Goal: Complete application form: Complete application form

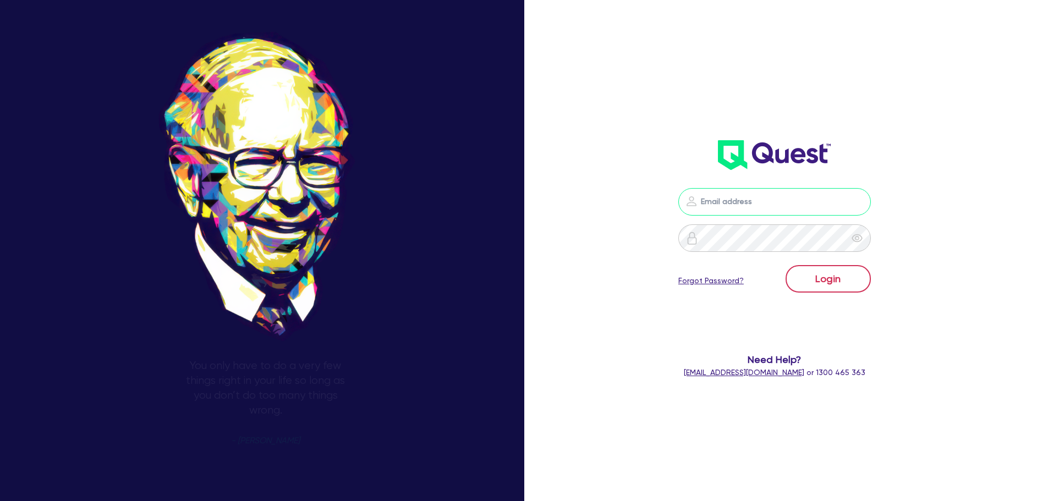
type input "[PERSON_NAME][EMAIL_ADDRESS][PERSON_NAME][DOMAIN_NAME]"
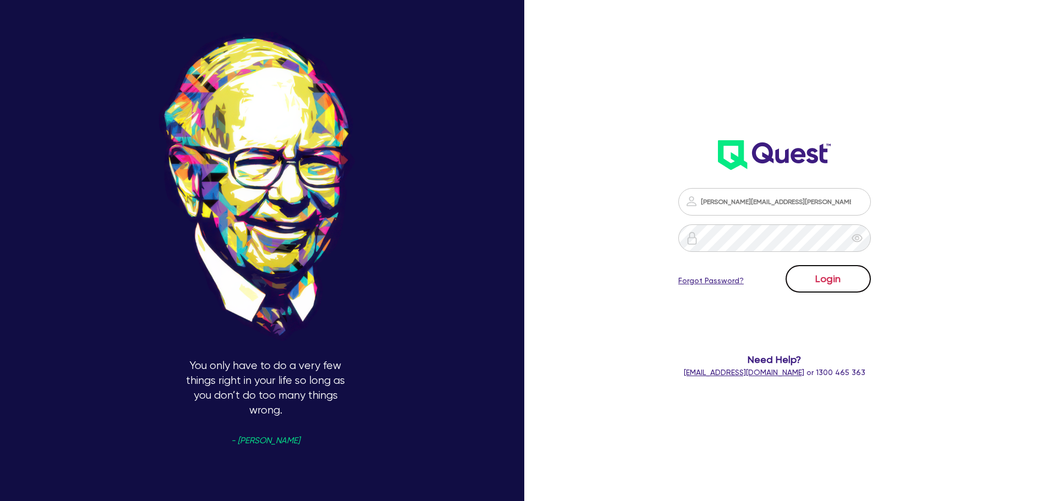
click at [854, 289] on button "Login" at bounding box center [828, 279] width 85 height 28
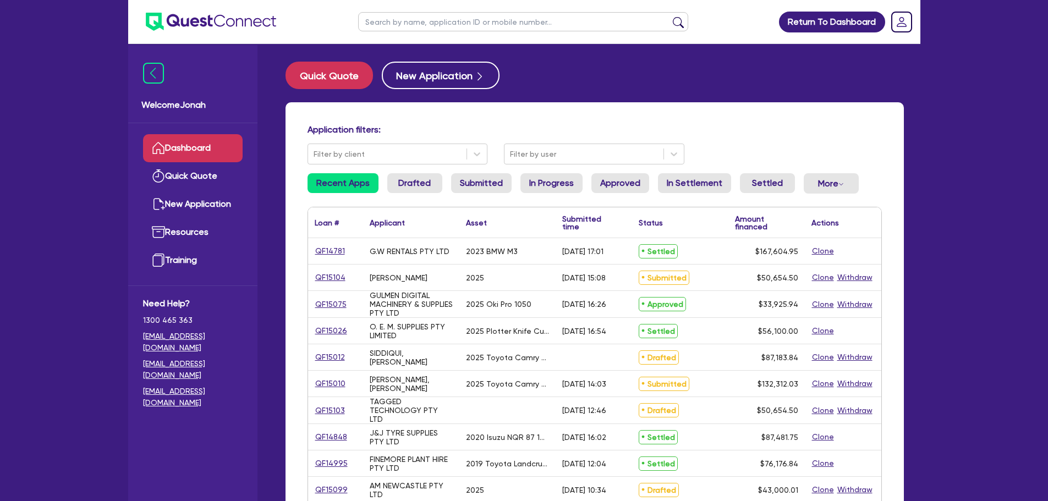
click at [424, 25] on input "text" at bounding box center [523, 21] width 330 height 19
type input "[PERSON_NAME]"
click at [682, 20] on button "submit" at bounding box center [679, 24] width 18 height 15
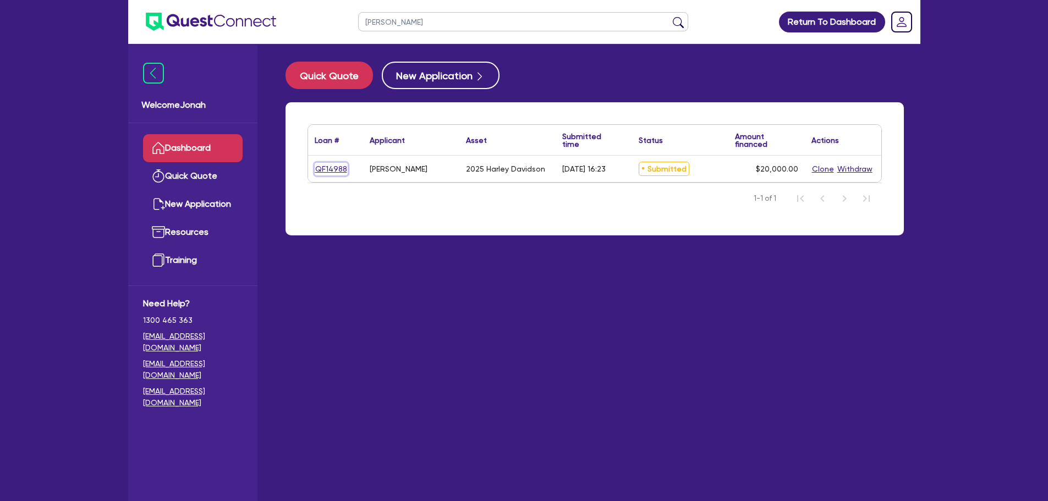
click at [337, 169] on link "QF14988" at bounding box center [331, 169] width 33 height 13
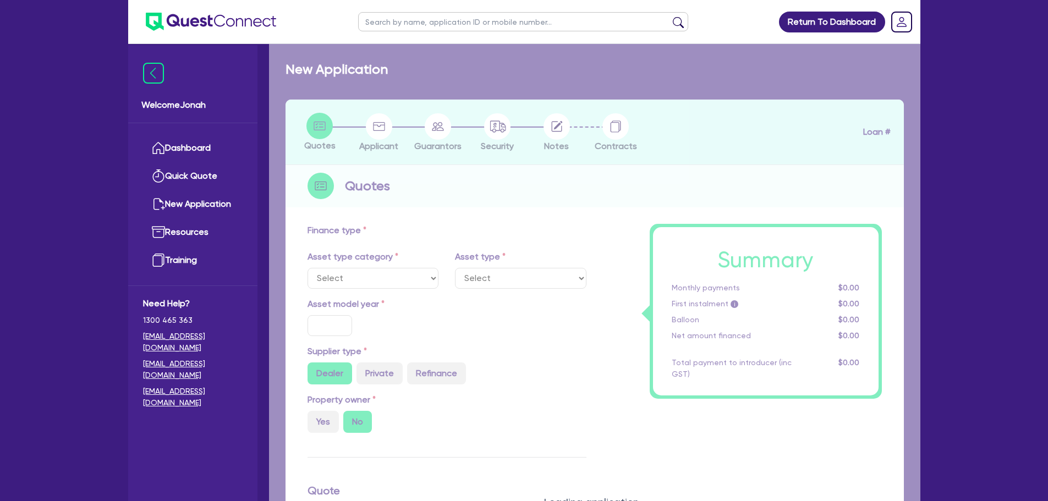
select select "CARS_AND_LIGHT_TRUCKS"
type input "2025"
radio input "true"
type input "25,000"
type input "5,000"
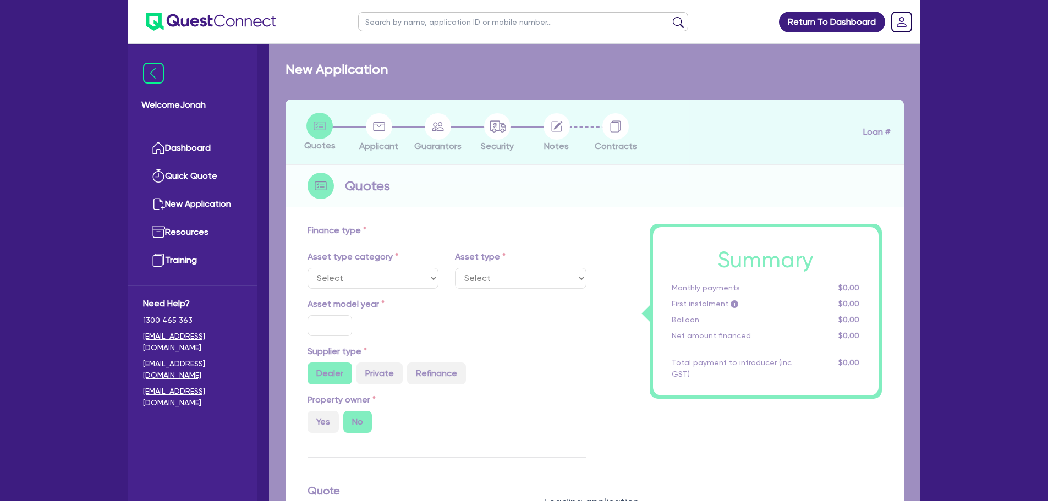
type input "9"
select select "PASSENGER_VEHICLES"
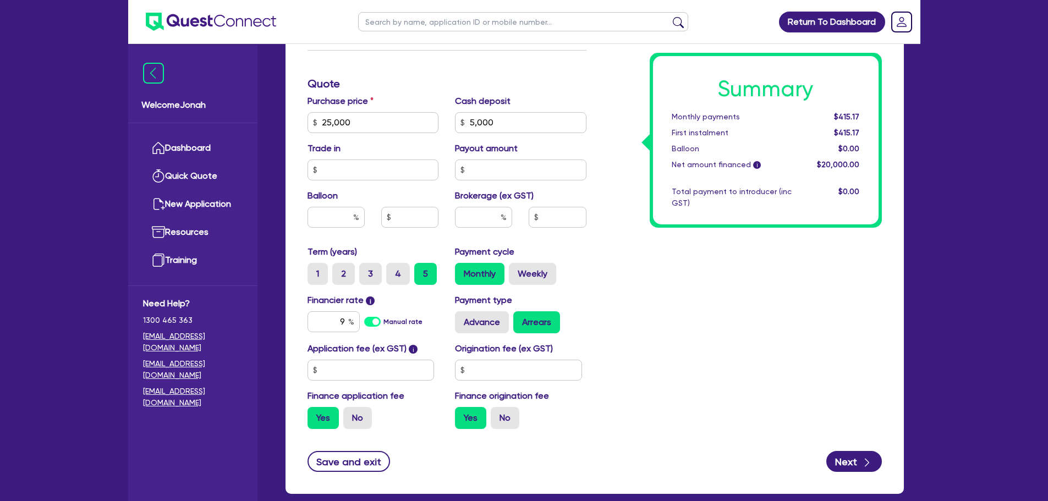
scroll to position [495, 0]
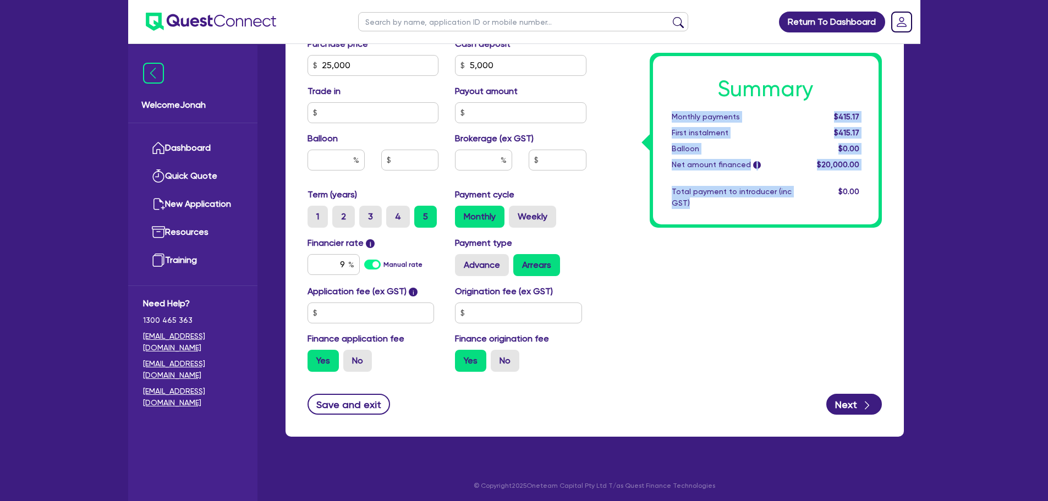
drag, startPoint x: 670, startPoint y: 118, endPoint x: 777, endPoint y: 206, distance: 139.1
click at [777, 206] on div "Summary Monthly payments $415.17 First instalment $415.17 Balloon $0.00 Net amo…" at bounding box center [766, 140] width 226 height 168
click at [768, 202] on div "Total payment to introducer (inc GST)" at bounding box center [732, 197] width 136 height 23
drag, startPoint x: 691, startPoint y: 208, endPoint x: 658, endPoint y: 112, distance: 101.3
click at [658, 112] on div "Summary Monthly payments $415.17 First instalment $415.17 Balloon $0.00 Net amo…" at bounding box center [766, 140] width 226 height 168
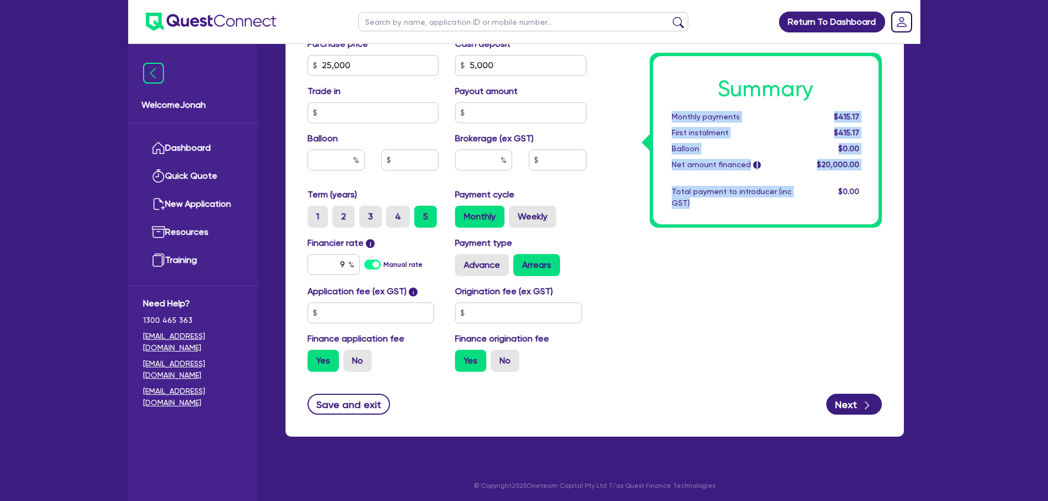
click at [725, 179] on div "Summary Monthly payments $415.17 First instalment $415.17 Balloon $0.00 Net amo…" at bounding box center [766, 140] width 226 height 168
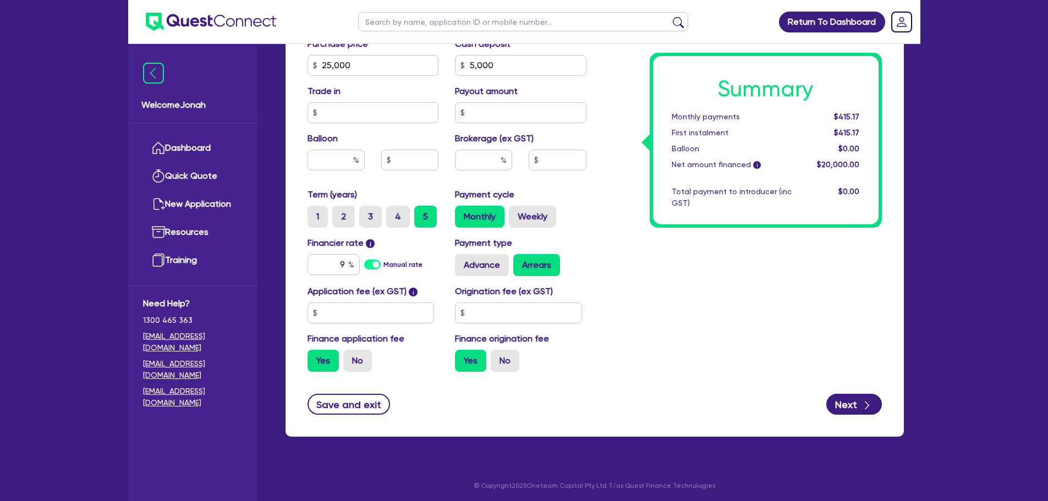
click at [725, 179] on div "Summary Monthly payments $415.17 First instalment $415.17 Balloon $0.00 Net amo…" at bounding box center [766, 140] width 226 height 168
click at [726, 209] on div "Summary Monthly payments $415.17 First instalment $415.17 Balloon $0.00 Net amo…" at bounding box center [766, 140] width 226 height 168
drag, startPoint x: 553, startPoint y: 292, endPoint x: 453, endPoint y: 294, distance: 100.2
click at [453, 294] on div "Origination fee (ex GST)" at bounding box center [521, 304] width 148 height 39
click at [626, 284] on div "Summary Monthly payments $415.17 First instalment $415.17 Balloon $0.00 Net amo…" at bounding box center [742, 59] width 295 height 643
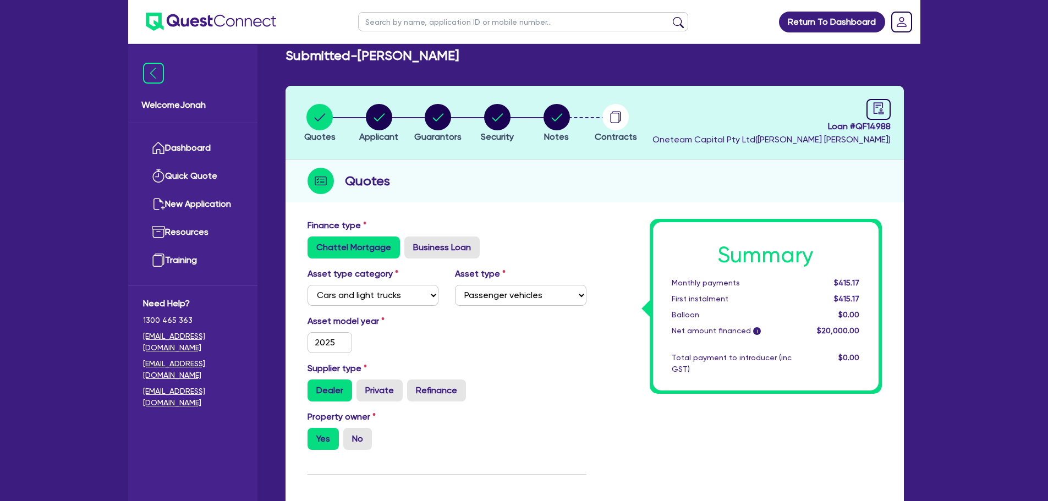
scroll to position [0, 0]
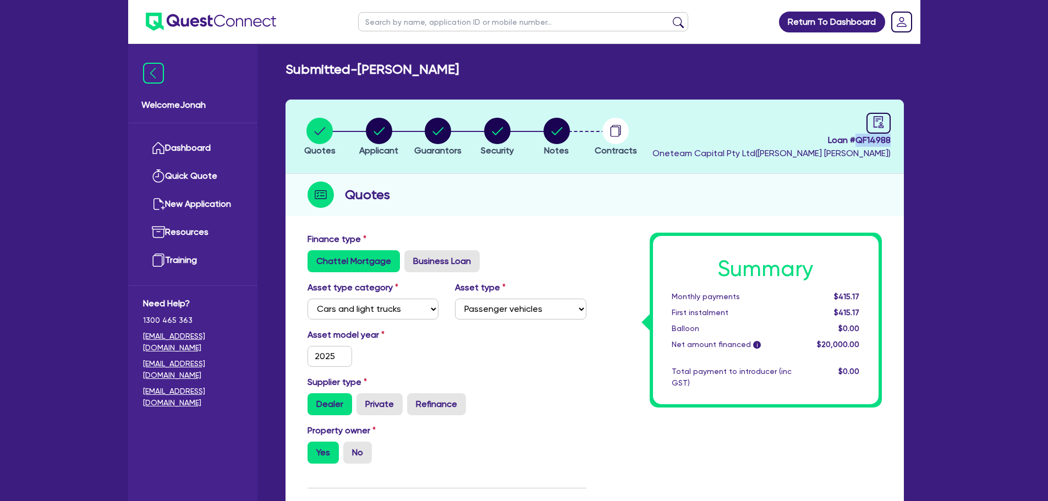
drag, startPoint x: 892, startPoint y: 140, endPoint x: 857, endPoint y: 146, distance: 35.1
click at [857, 146] on header "Quotes Applicant [GEOGRAPHIC_DATA] Security Notes Contracts Loan # QF14988 Onet…" at bounding box center [595, 137] width 618 height 74
copy span "QF14988"
click at [435, 68] on h2 "Submitted - [PERSON_NAME]" at bounding box center [372, 70] width 173 height 16
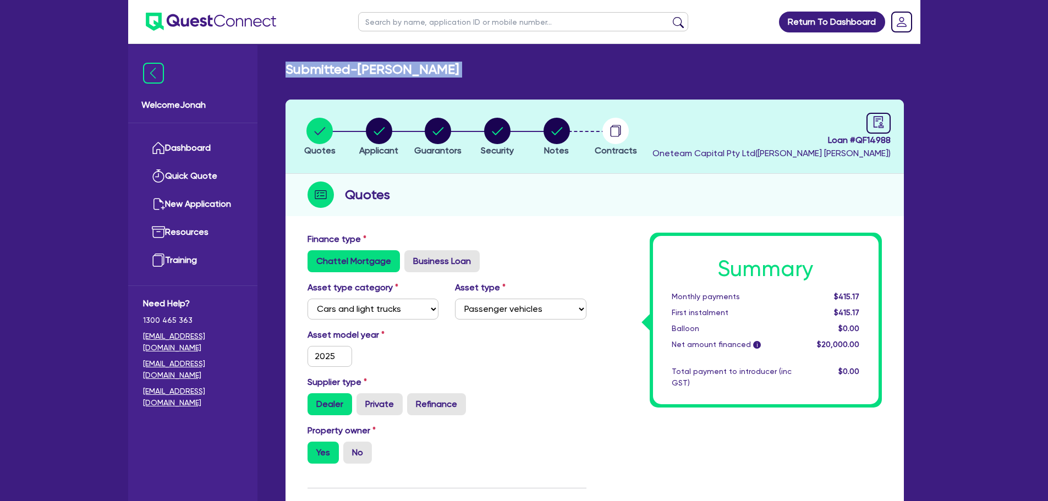
click at [435, 68] on h2 "Submitted - [PERSON_NAME]" at bounding box center [372, 70] width 173 height 16
click at [484, 73] on div "Submitted - [PERSON_NAME]" at bounding box center [594, 70] width 635 height 16
click at [459, 69] on h2 "Submitted - [PERSON_NAME]" at bounding box center [372, 70] width 173 height 16
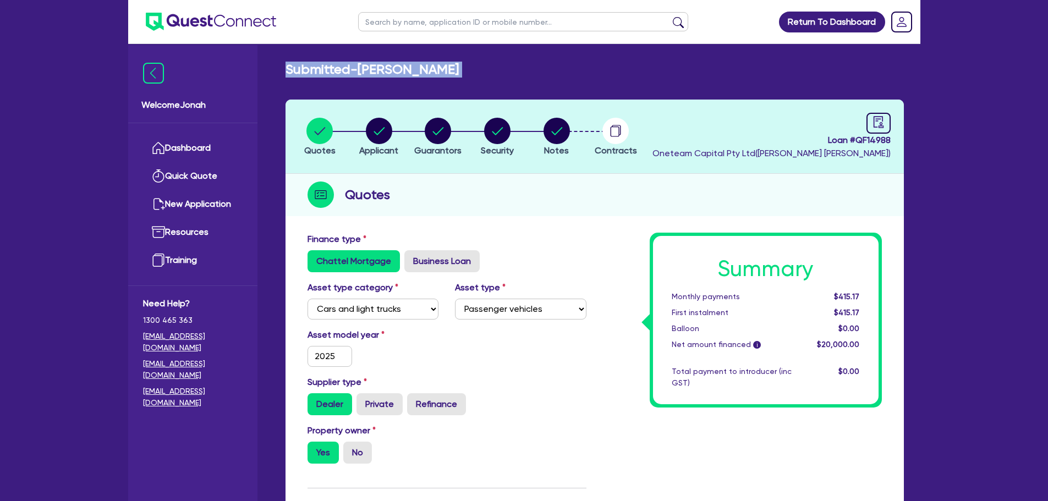
click at [459, 69] on h2 "Submitted - [PERSON_NAME]" at bounding box center [372, 70] width 173 height 16
click at [393, 69] on h2 "Submitted - [PERSON_NAME]" at bounding box center [372, 70] width 173 height 16
click at [395, 71] on h2 "Submitted - [PERSON_NAME]" at bounding box center [372, 70] width 173 height 16
click at [399, 84] on div "Submitted - [PERSON_NAME] Quotes Applicant [GEOGRAPHIC_DATA] Security Notes Con…" at bounding box center [594, 504] width 651 height 884
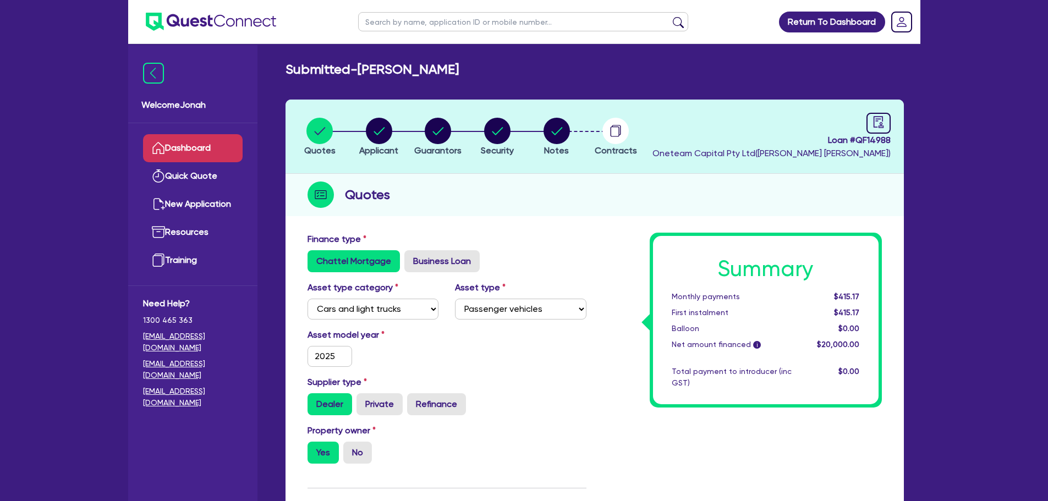
click at [173, 140] on link "Dashboard" at bounding box center [193, 148] width 100 height 28
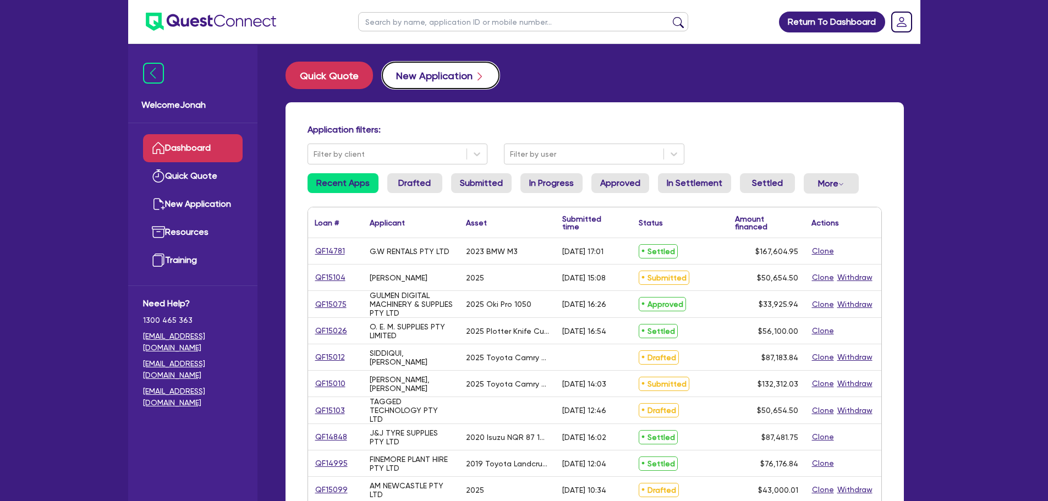
click at [412, 74] on button "New Application" at bounding box center [441, 76] width 118 height 28
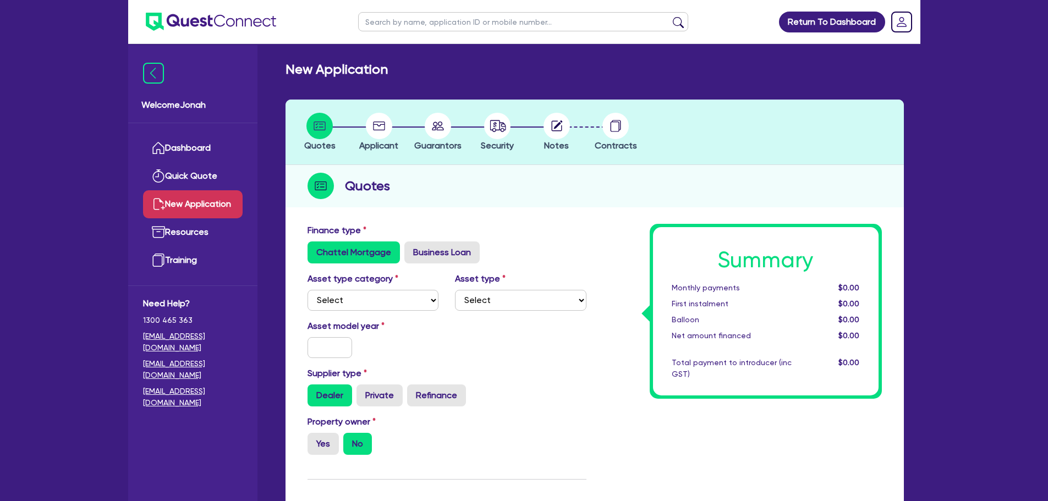
click at [401, 288] on div "Asset type category Select Cars and light trucks Primary assets Secondary asset…" at bounding box center [373, 291] width 148 height 39
click at [432, 248] on label "Business Loan" at bounding box center [441, 253] width 75 height 22
click at [412, 248] on input "Business Loan" at bounding box center [407, 245] width 7 height 7
radio input "true"
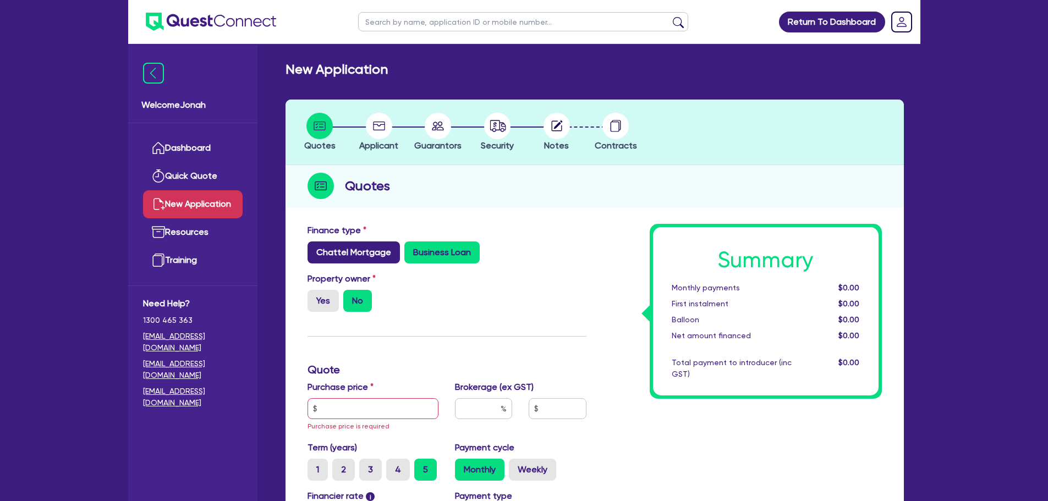
click at [365, 257] on label "Chattel Mortgage" at bounding box center [354, 253] width 92 height 22
click at [315, 249] on input "Chattel Mortgage" at bounding box center [311, 245] width 7 height 7
radio input "true"
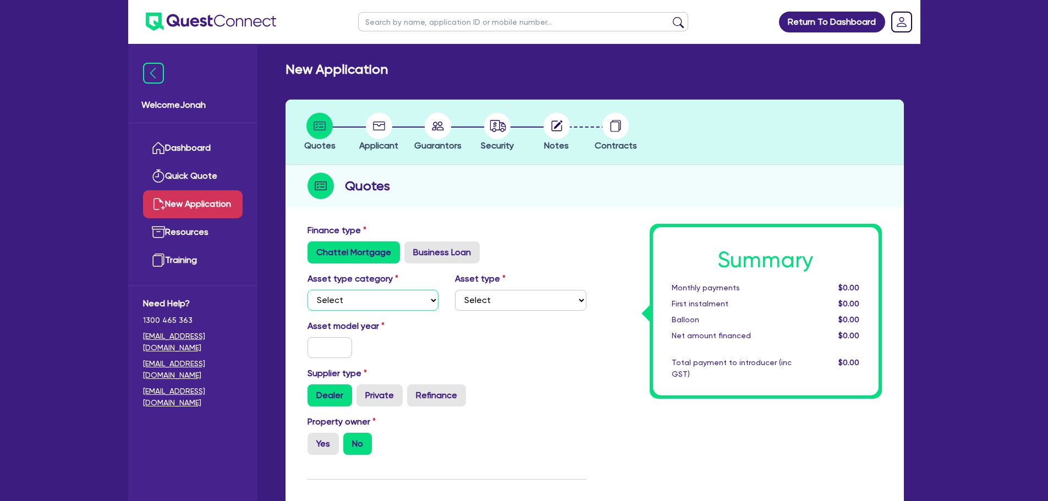
click at [374, 295] on select "Select Cars and light trucks Primary assets Secondary assets Tertiary assets" at bounding box center [374, 300] width 132 height 21
select select "PRIMARY_ASSETS"
click at [308, 290] on select "Select Cars and light trucks Primary assets Secondary assets Tertiary assets" at bounding box center [374, 300] width 132 height 21
click at [473, 295] on select "Select Heavy trucks over 4.5 tonne Trailers Bus and coaches Yellow goods and ex…" at bounding box center [521, 300] width 132 height 21
select select "CONSTRUCTION_AND_EARTHMOVING_EQUIPMENT"
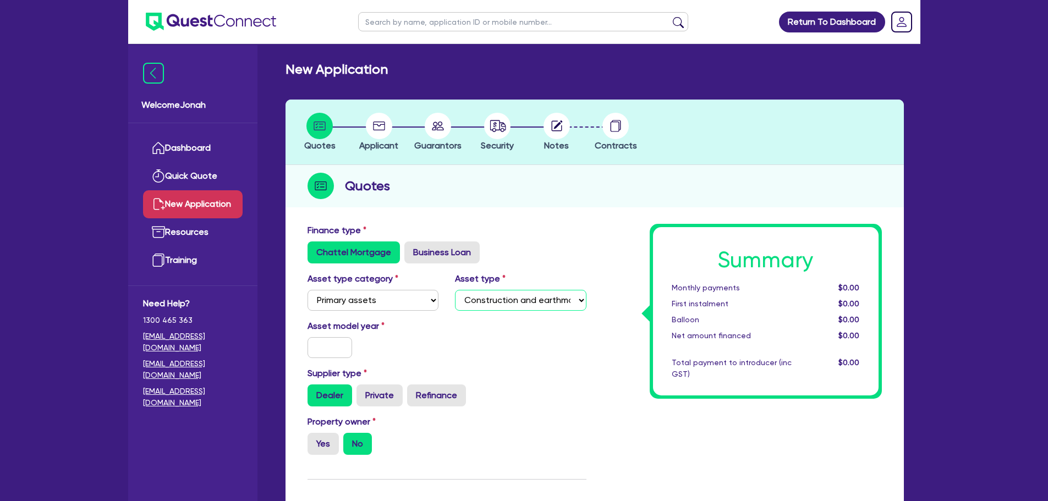
click at [455, 290] on select "Select Heavy trucks over 4.5 tonne Trailers Bus and coaches Yellow goods and ex…" at bounding box center [521, 300] width 132 height 21
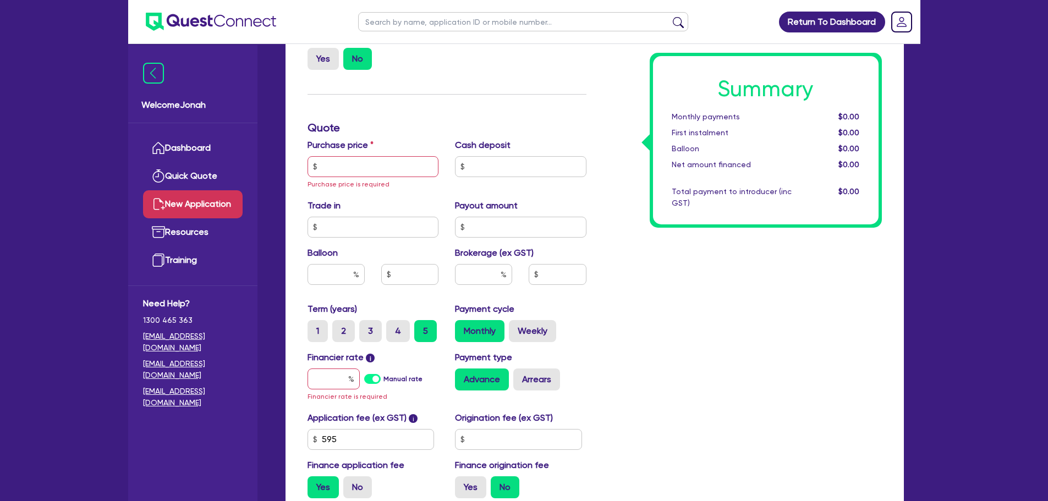
scroll to position [542, 0]
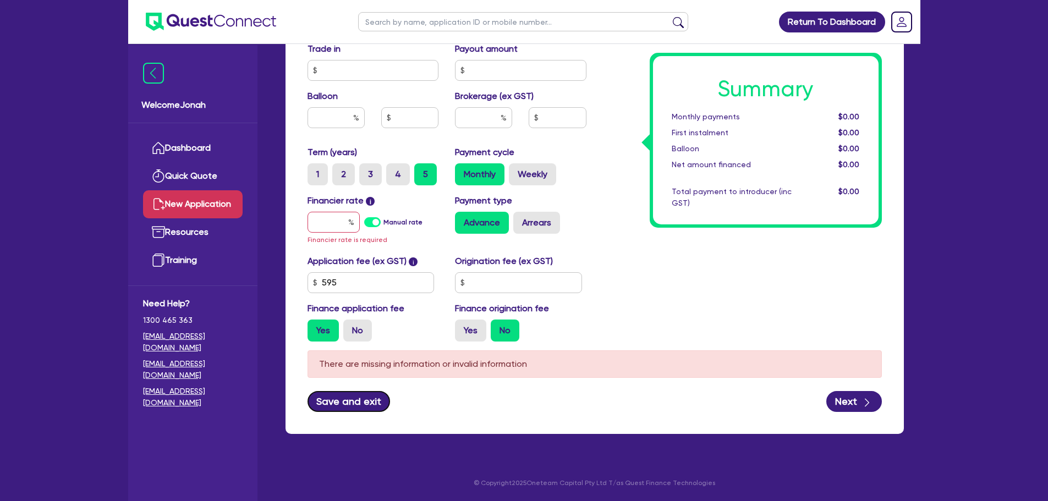
click at [355, 395] on button "Save and exit" at bounding box center [349, 401] width 83 height 21
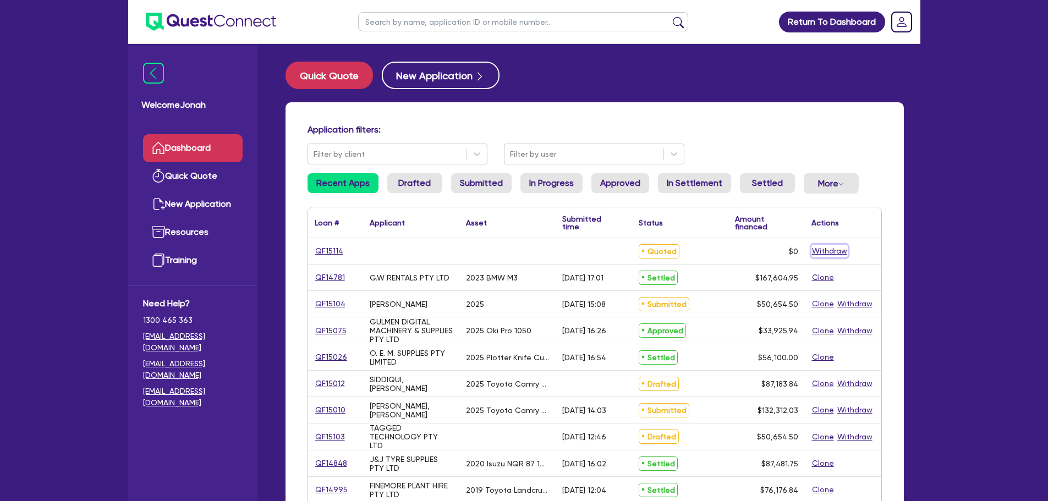
click at [835, 255] on button "Withdraw" at bounding box center [830, 251] width 36 height 13
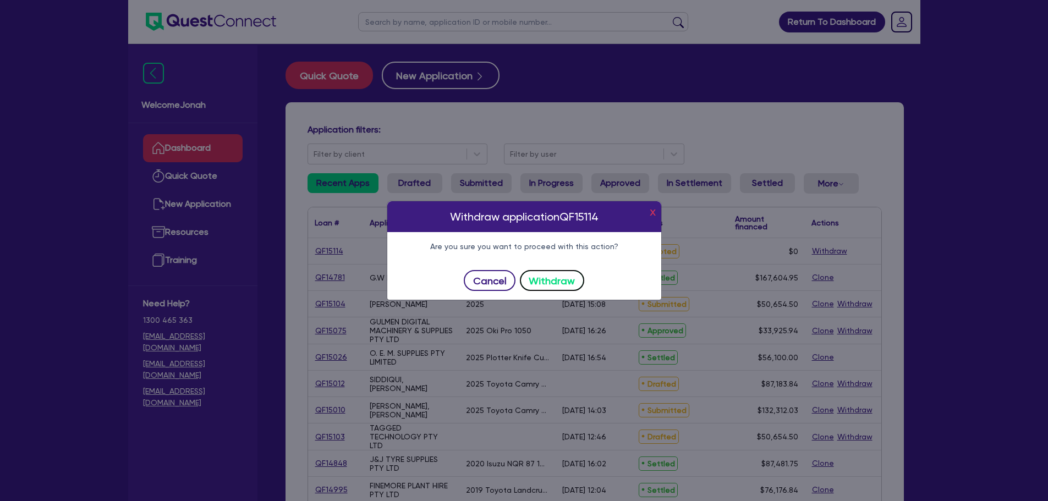
click at [559, 278] on button "Withdraw" at bounding box center [552, 280] width 64 height 21
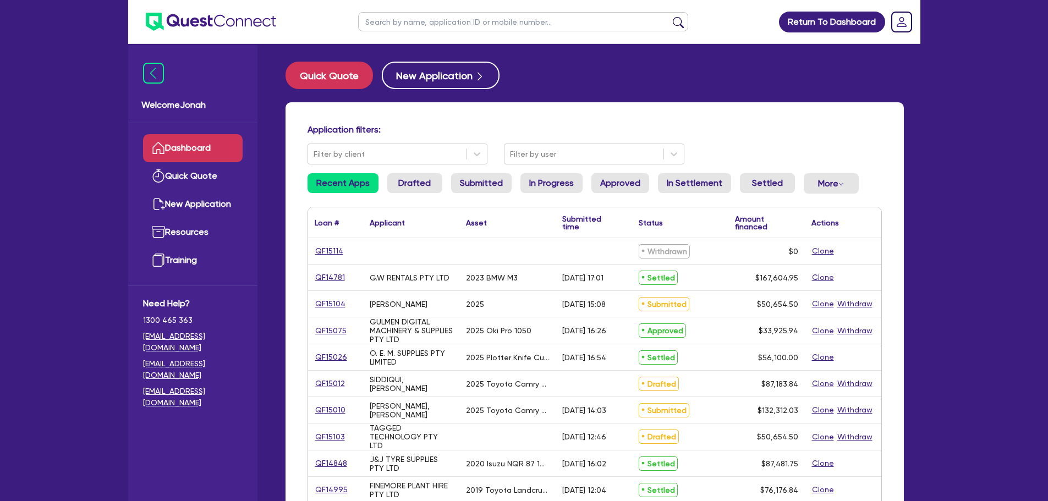
click at [419, 30] on input "text" at bounding box center [523, 21] width 330 height 19
type input "14988"
click at [681, 21] on button "submit" at bounding box center [679, 24] width 18 height 15
